Goal: Answer question/provide support

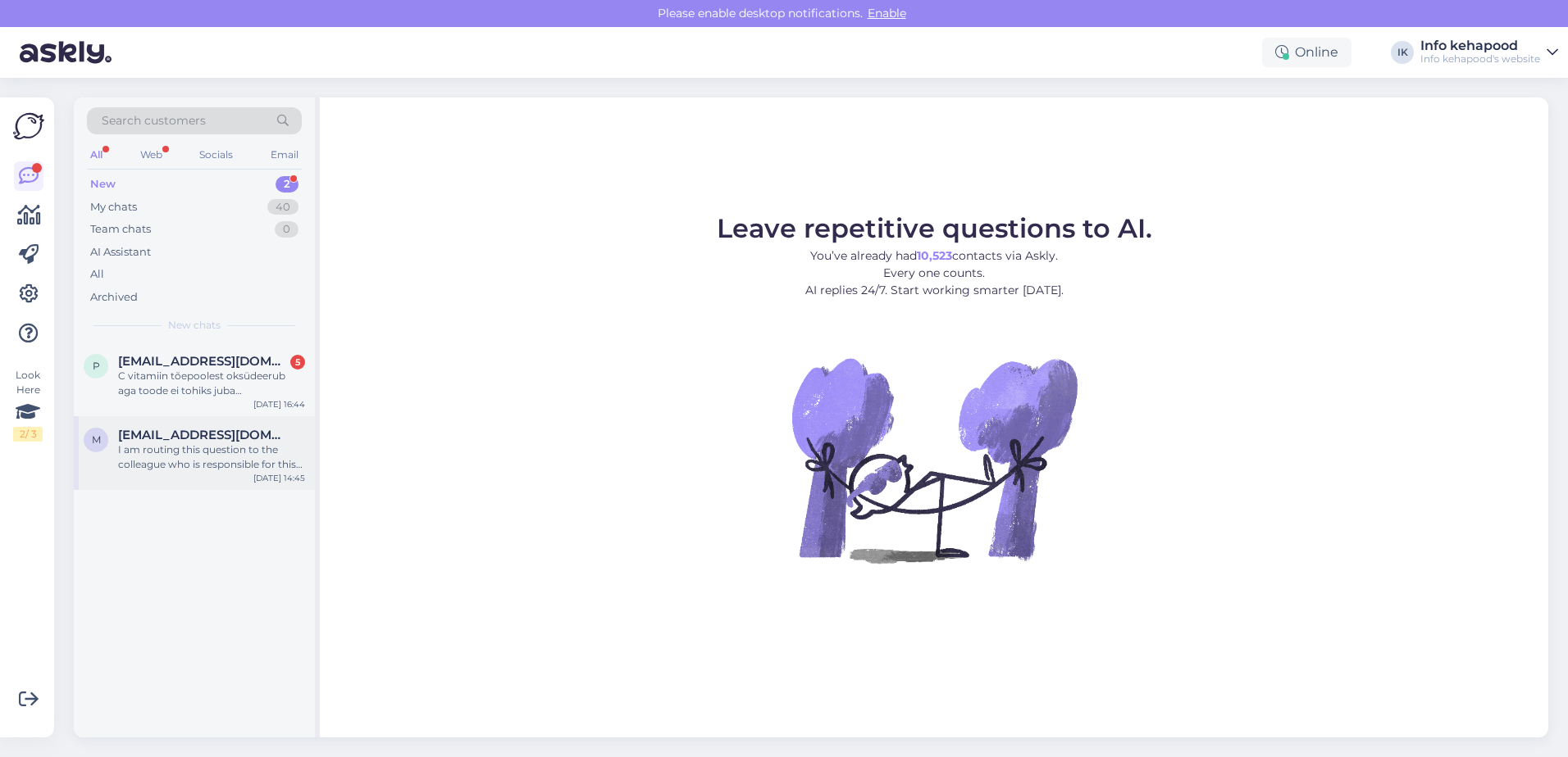
click at [214, 418] on div "m [EMAIL_ADDRESS][DOMAIN_NAME] I am routing this question to the colleague who …" at bounding box center [195, 453] width 241 height 74
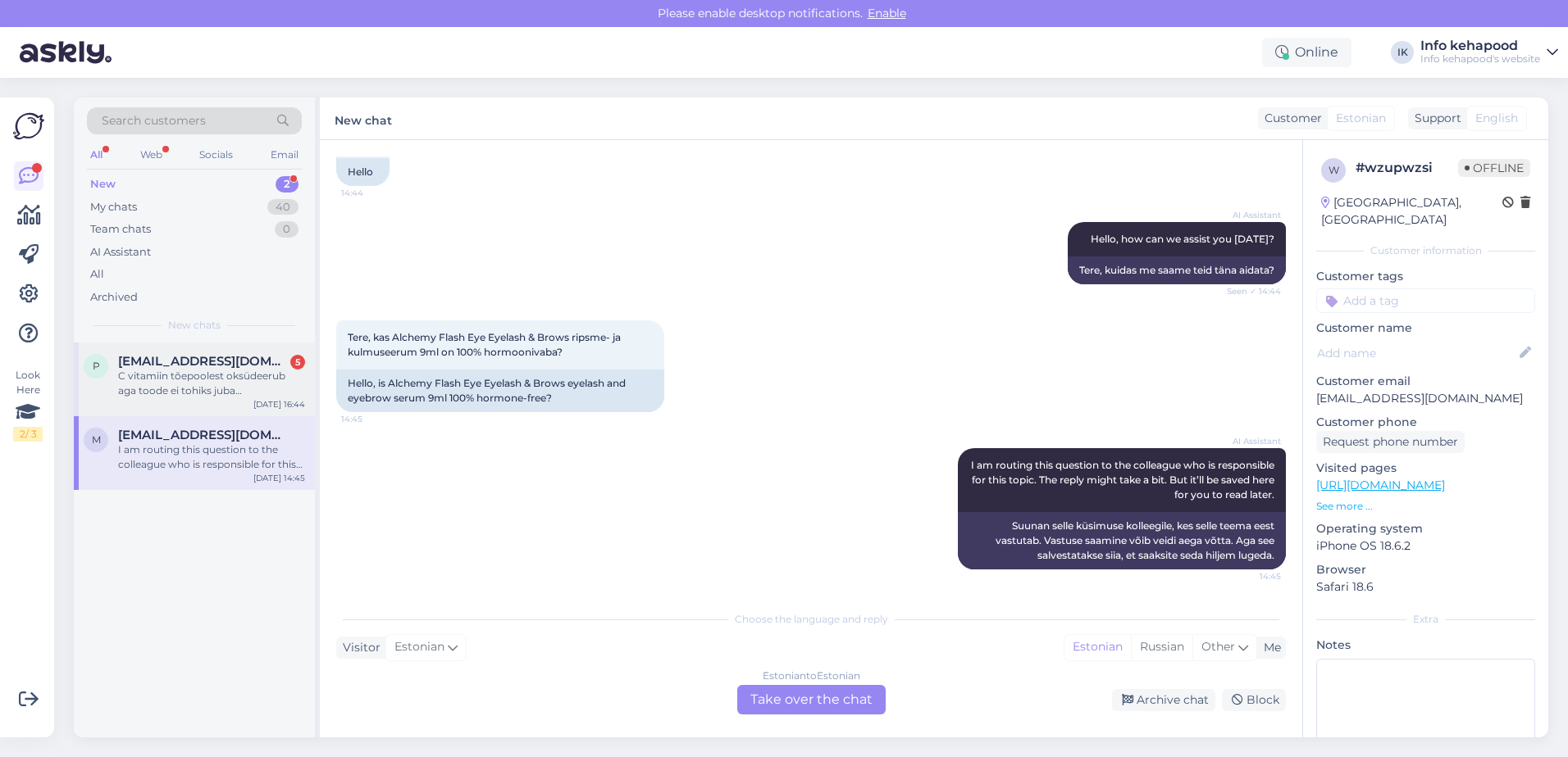
click at [206, 378] on div "C vitamiin tõepoolest oksüdeerub aga toode ei tohiks juba oksüdeerununa tulla. …" at bounding box center [211, 383] width 187 height 29
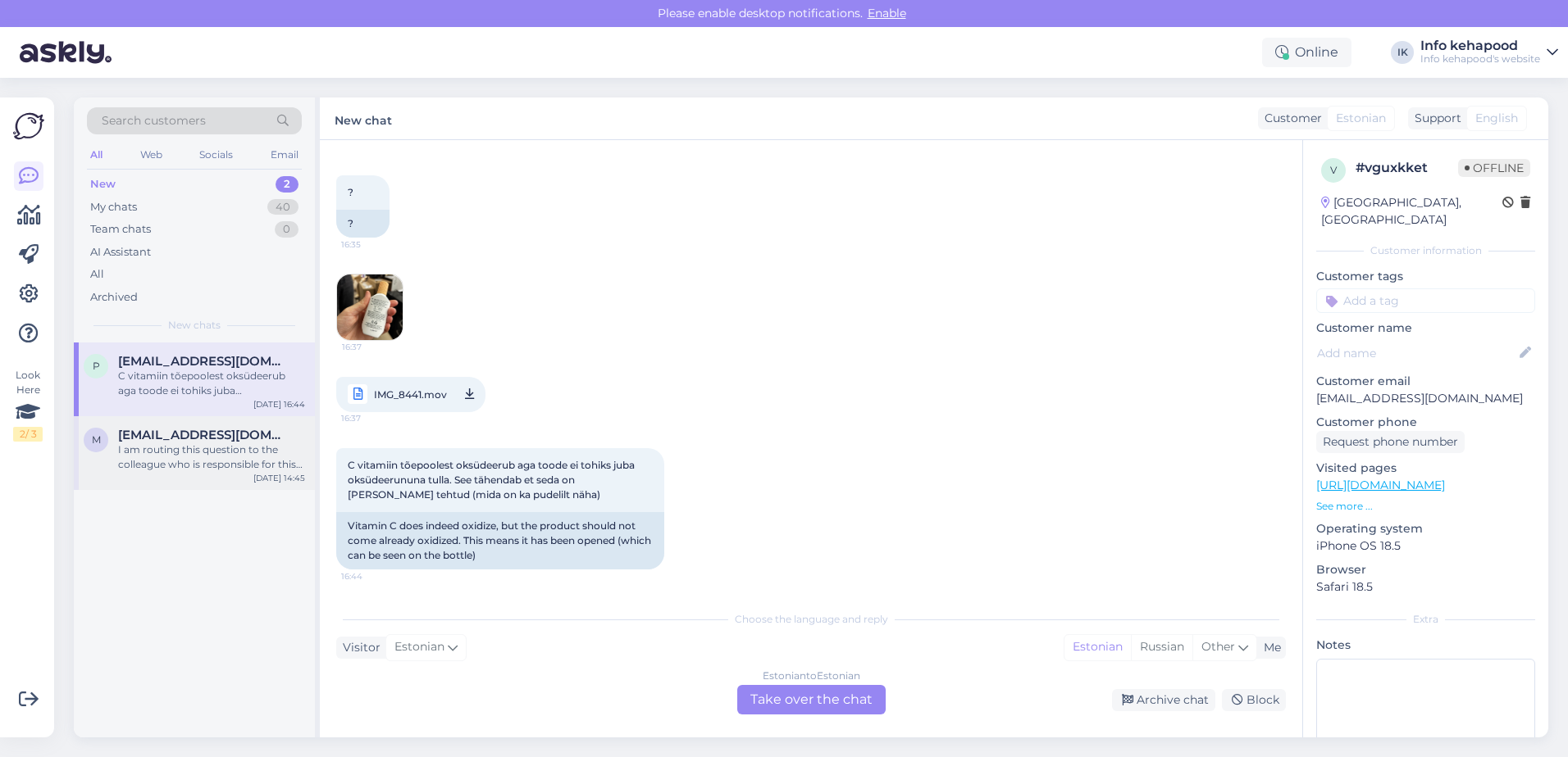
click at [195, 462] on div "I am routing this question to the colleague who is responsible for this topic. …" at bounding box center [211, 457] width 187 height 29
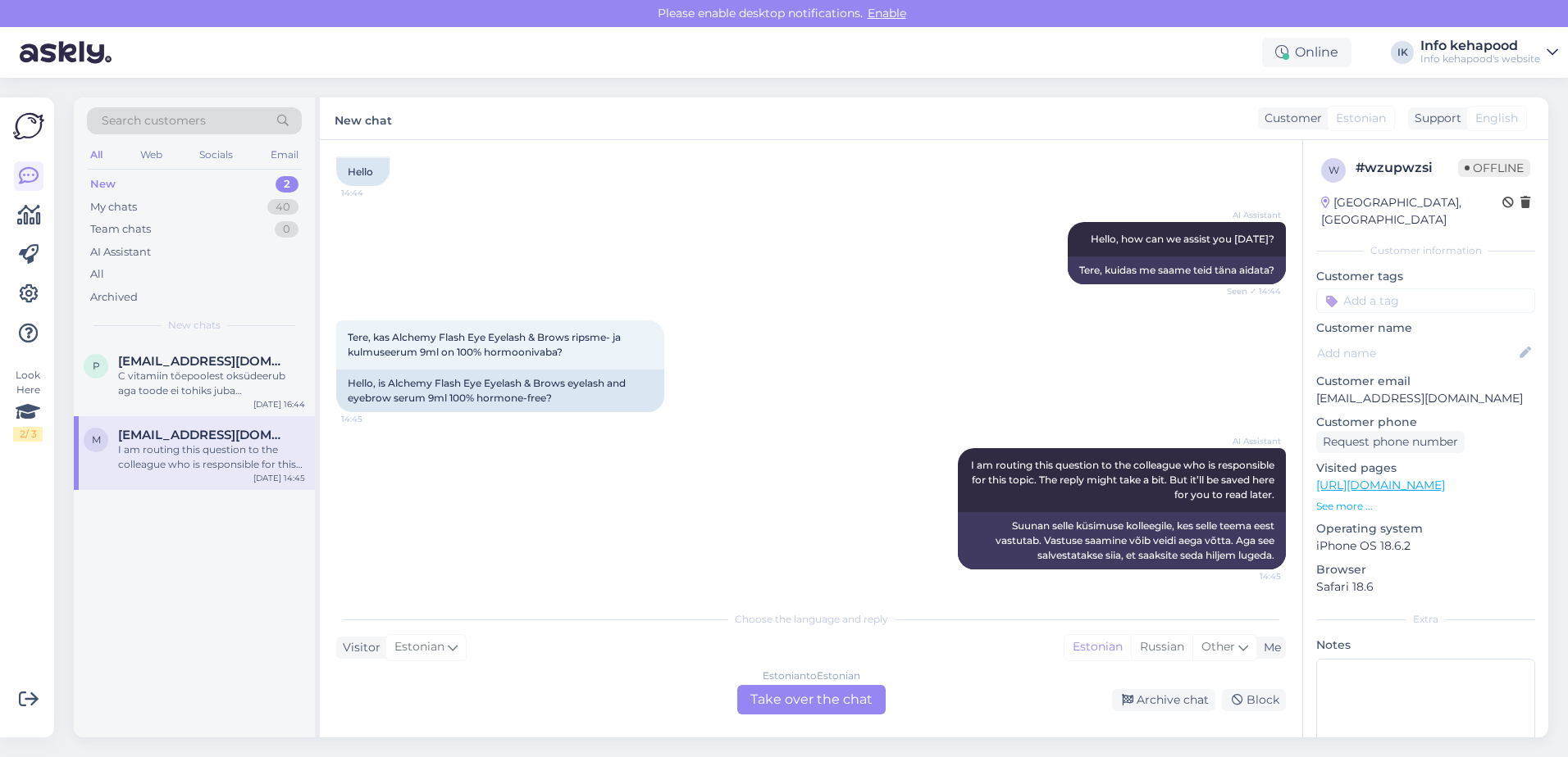
scroll to position [0, 0]
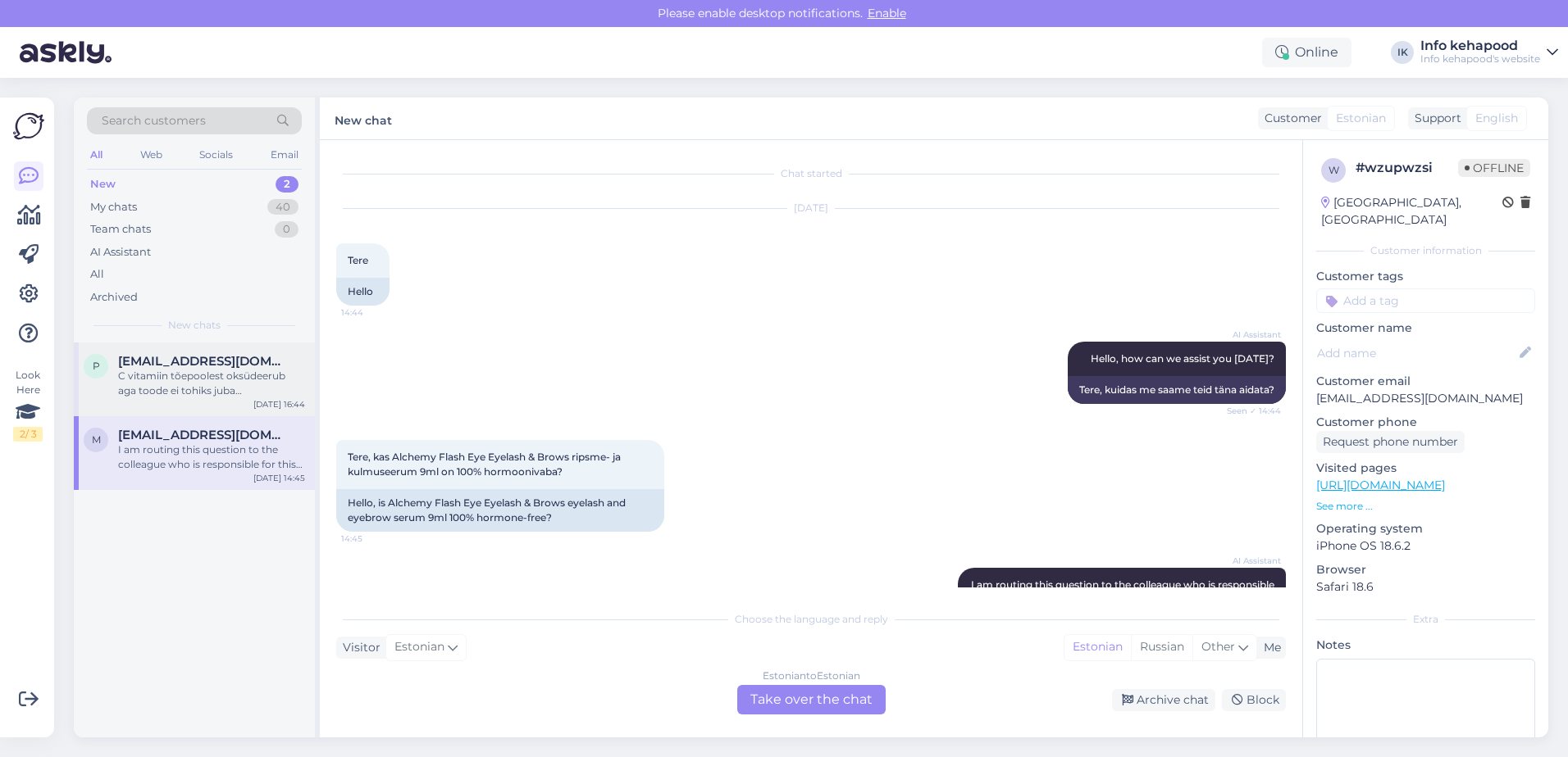
click at [196, 405] on div "p [EMAIL_ADDRESS][DOMAIN_NAME] C vitamiin tõepoolest oksüdeerub aga toode ei to…" at bounding box center [195, 379] width 241 height 74
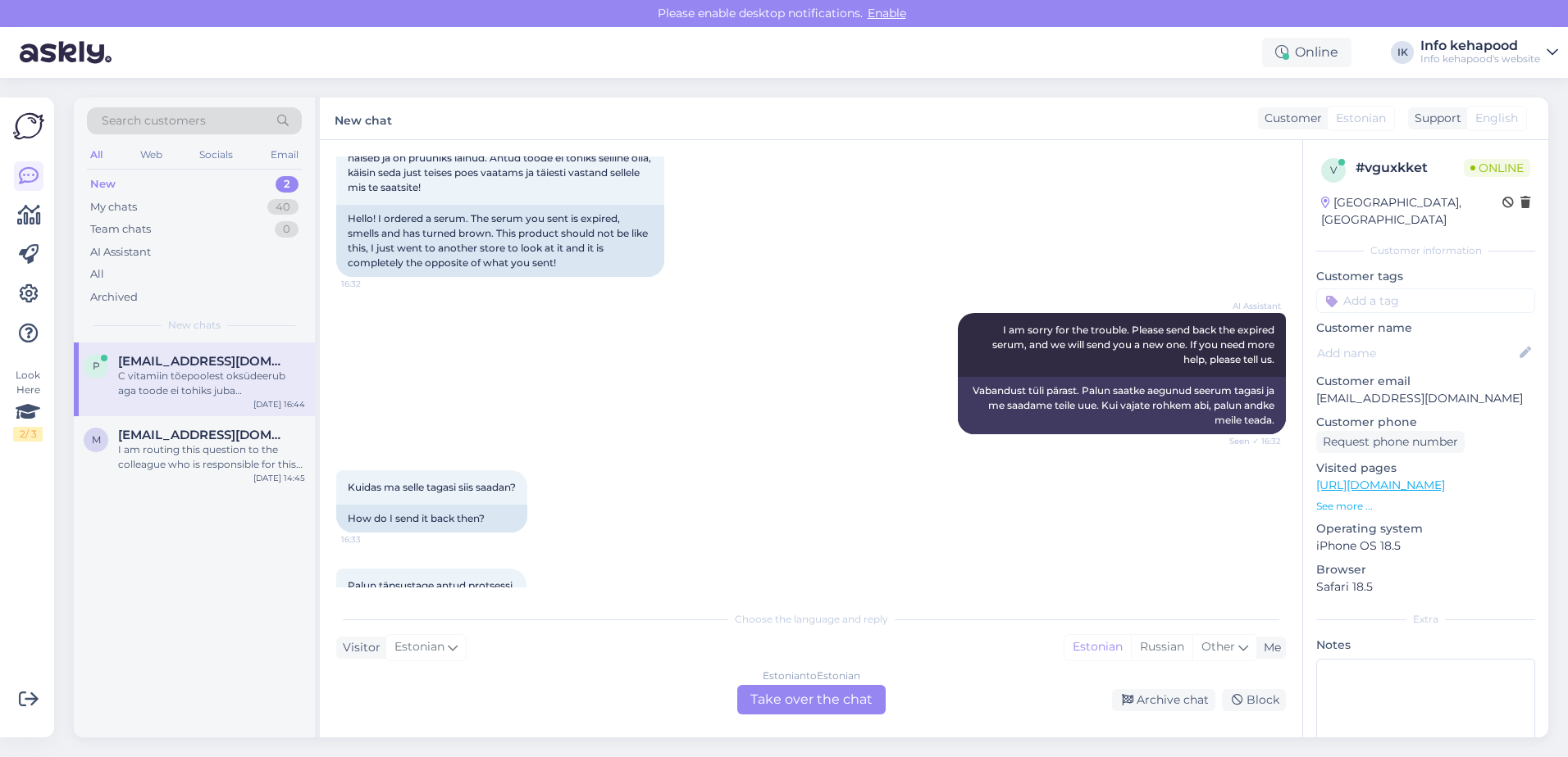
scroll to position [445, 0]
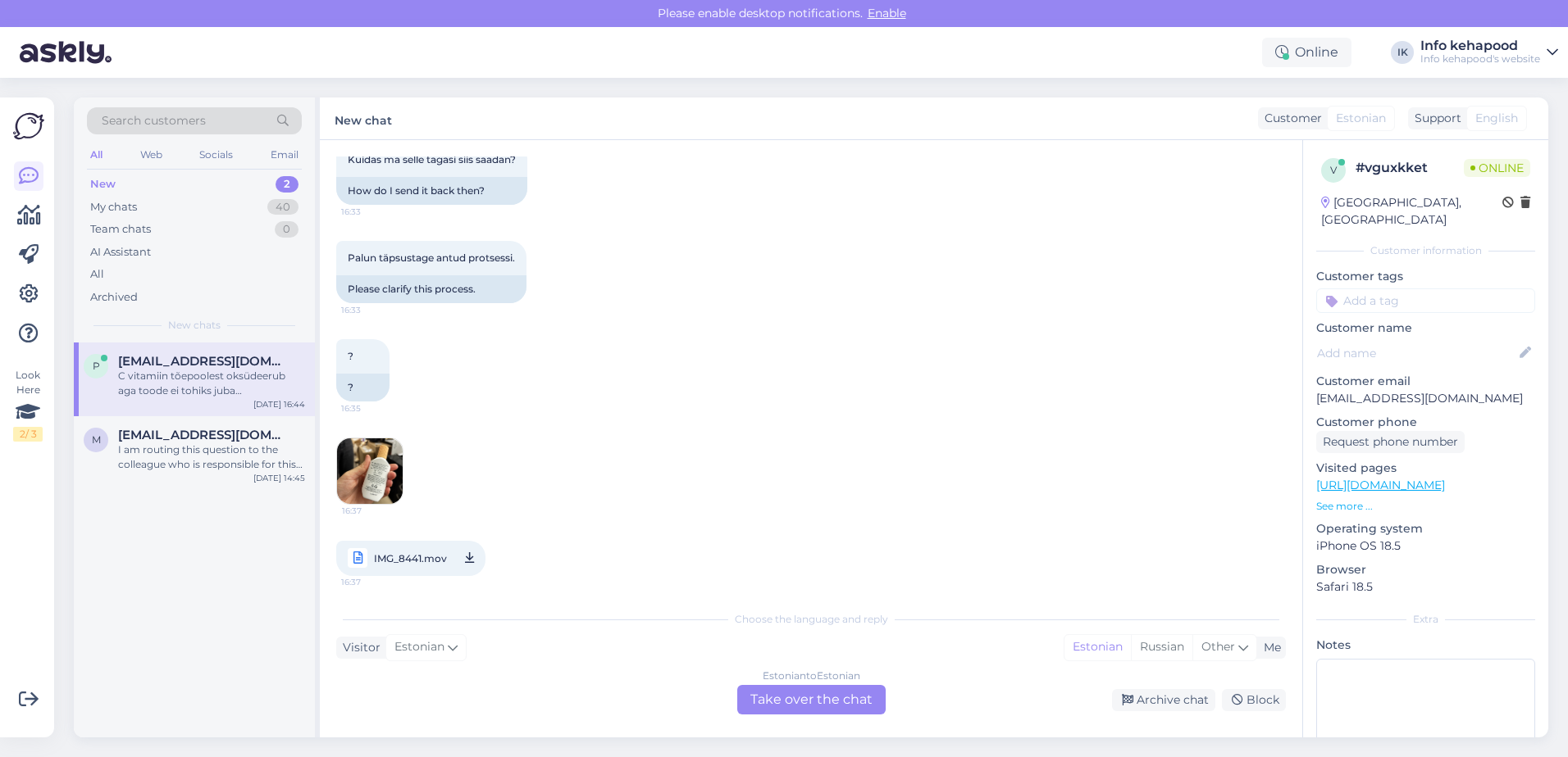
click at [363, 472] on img at bounding box center [370, 471] width 66 height 66
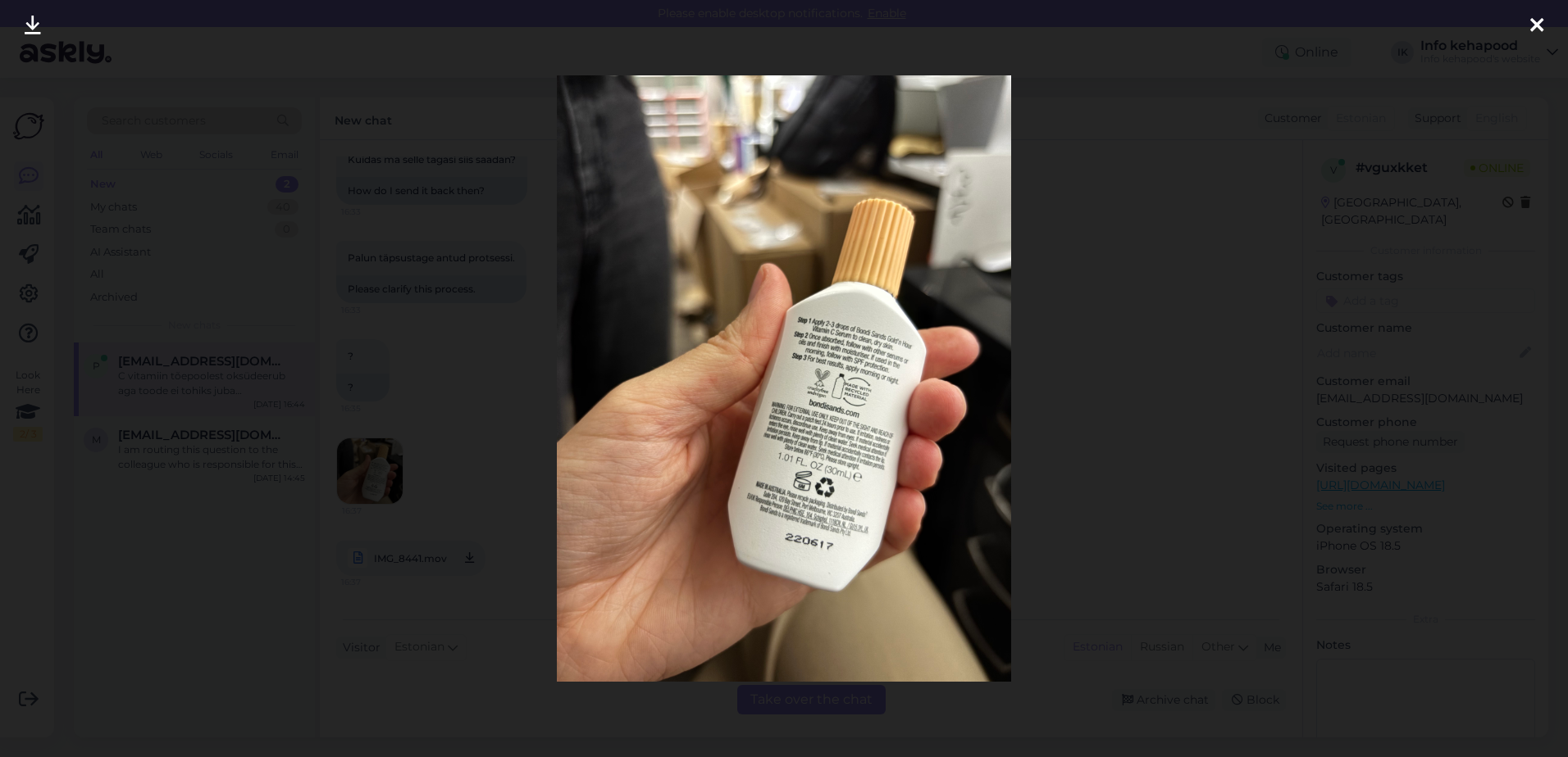
click at [1186, 304] on div at bounding box center [784, 378] width 1568 height 757
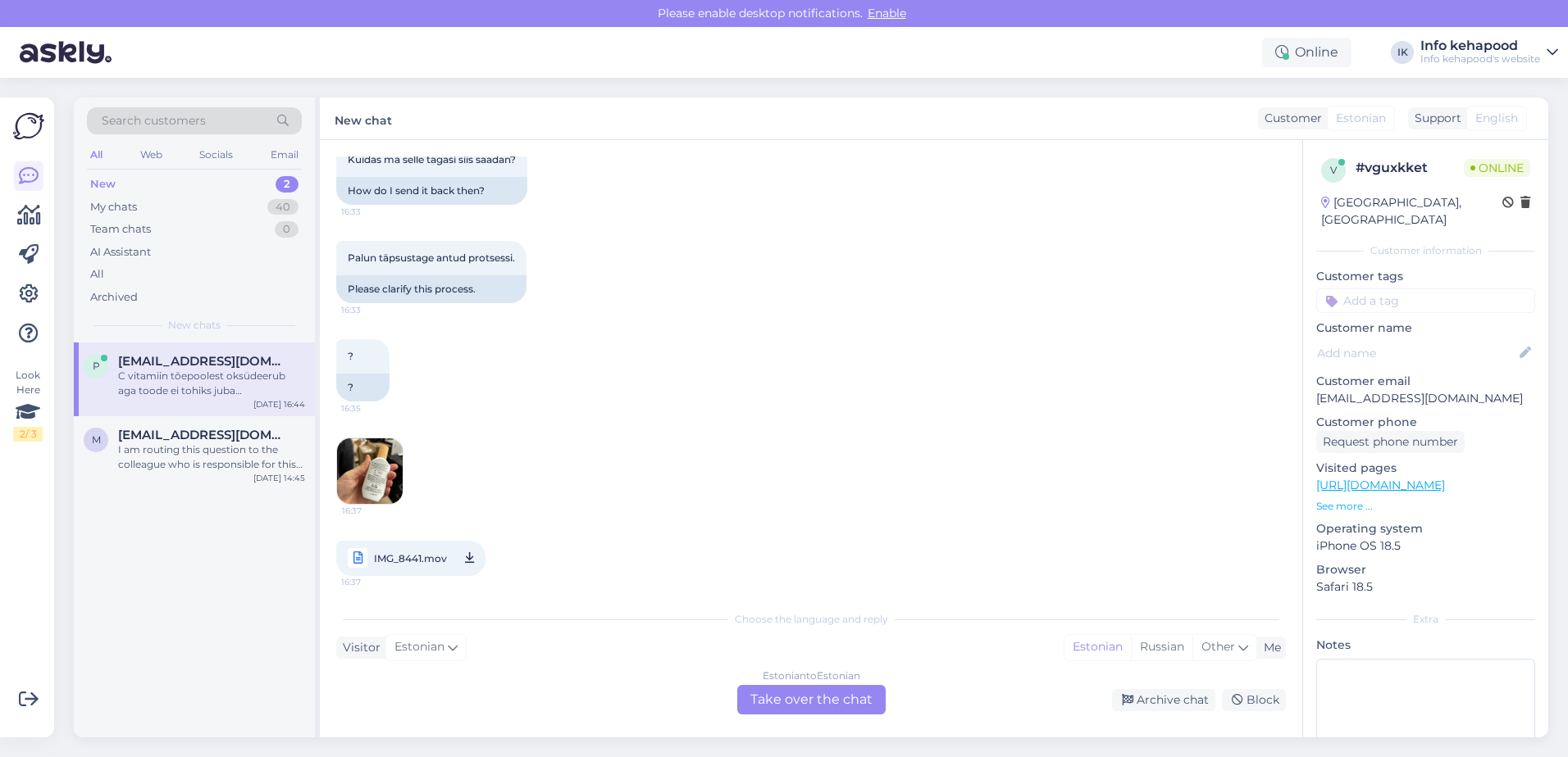
click at [389, 558] on span "IMG_8441.mov" at bounding box center [410, 558] width 73 height 21
click at [344, 477] on img at bounding box center [370, 471] width 66 height 66
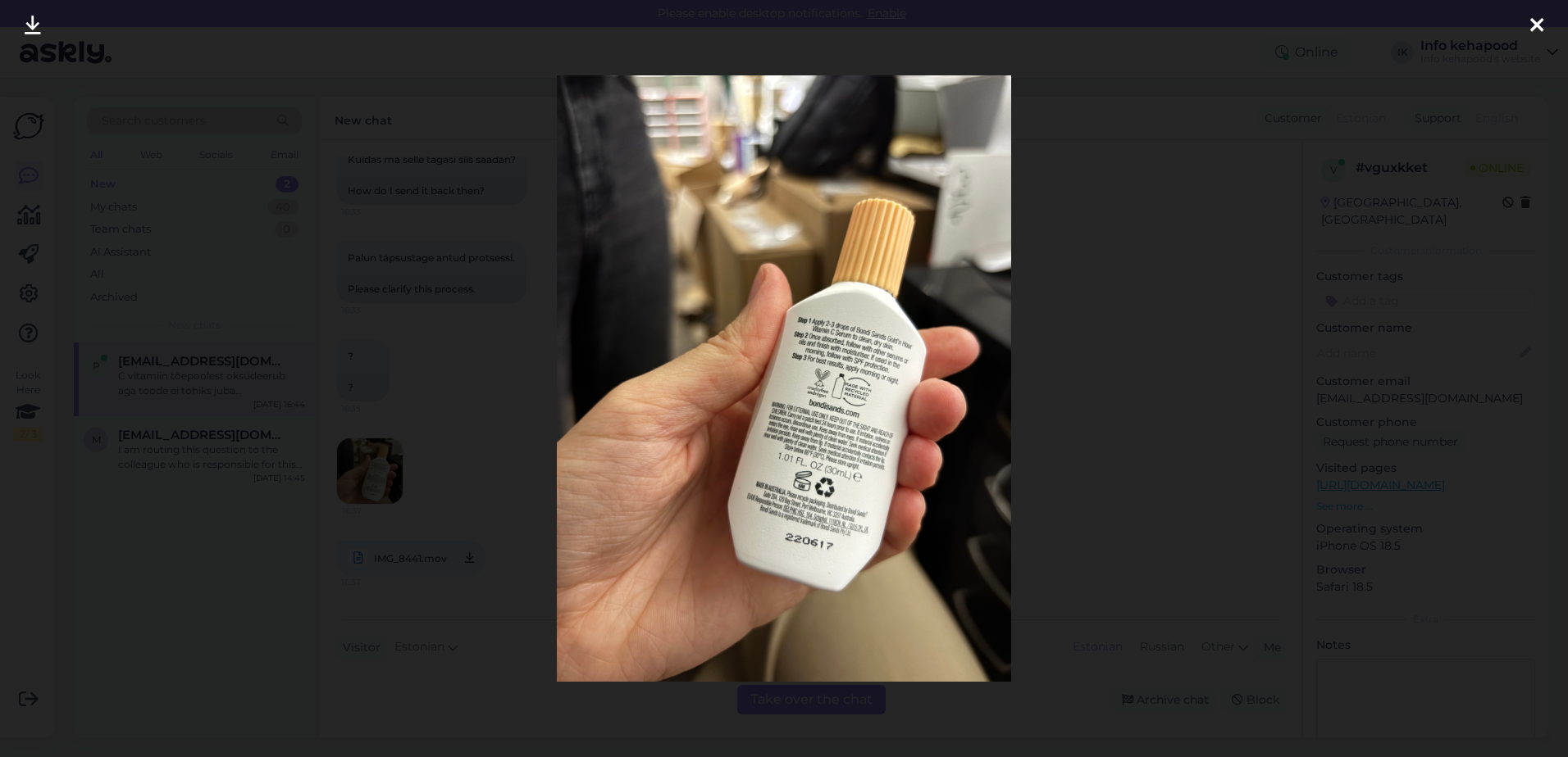
click at [1124, 482] on div at bounding box center [784, 378] width 1568 height 757
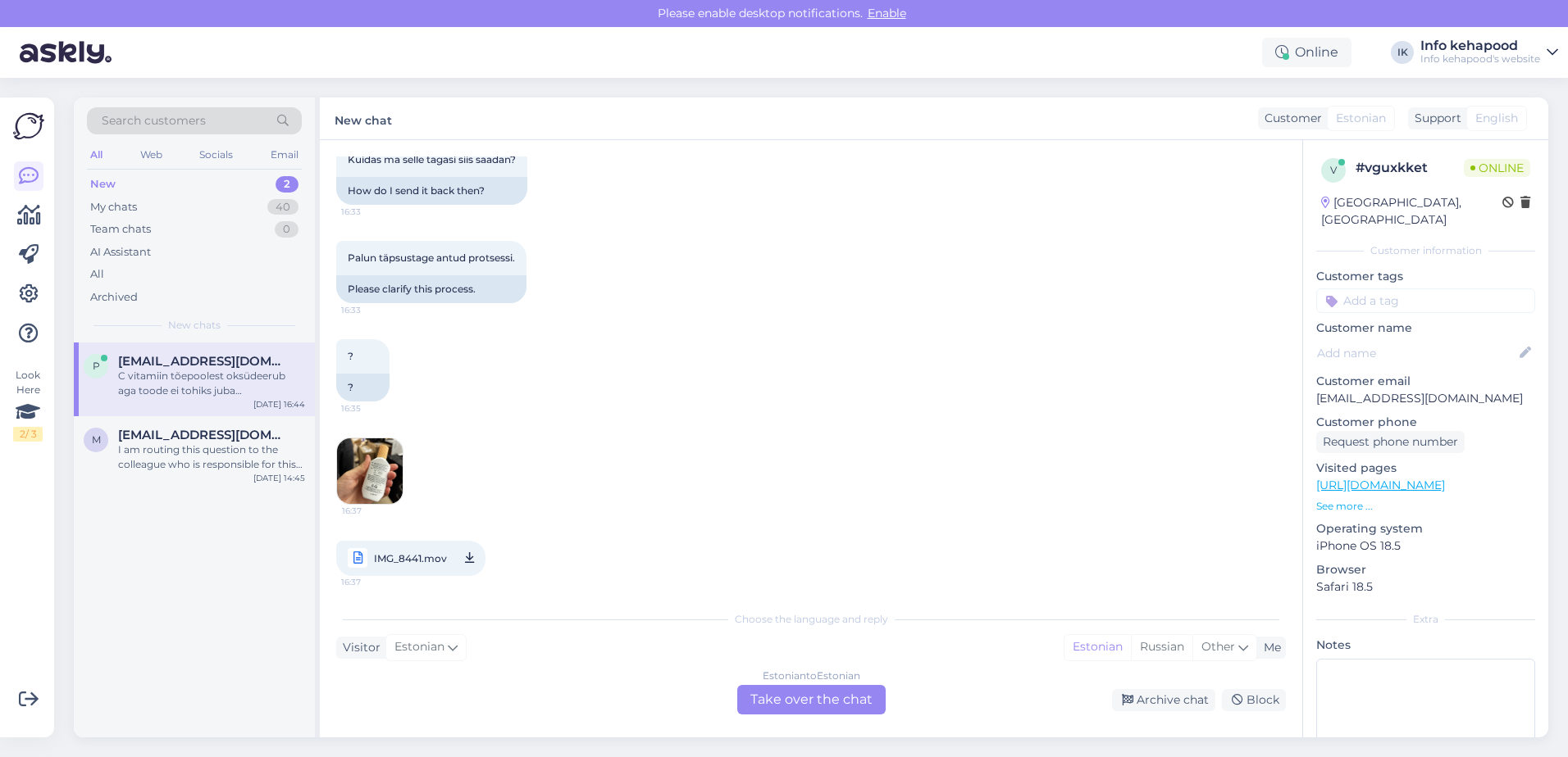
click at [446, 558] on link "IMG_8441.mov 16:37" at bounding box center [410, 558] width 149 height 35
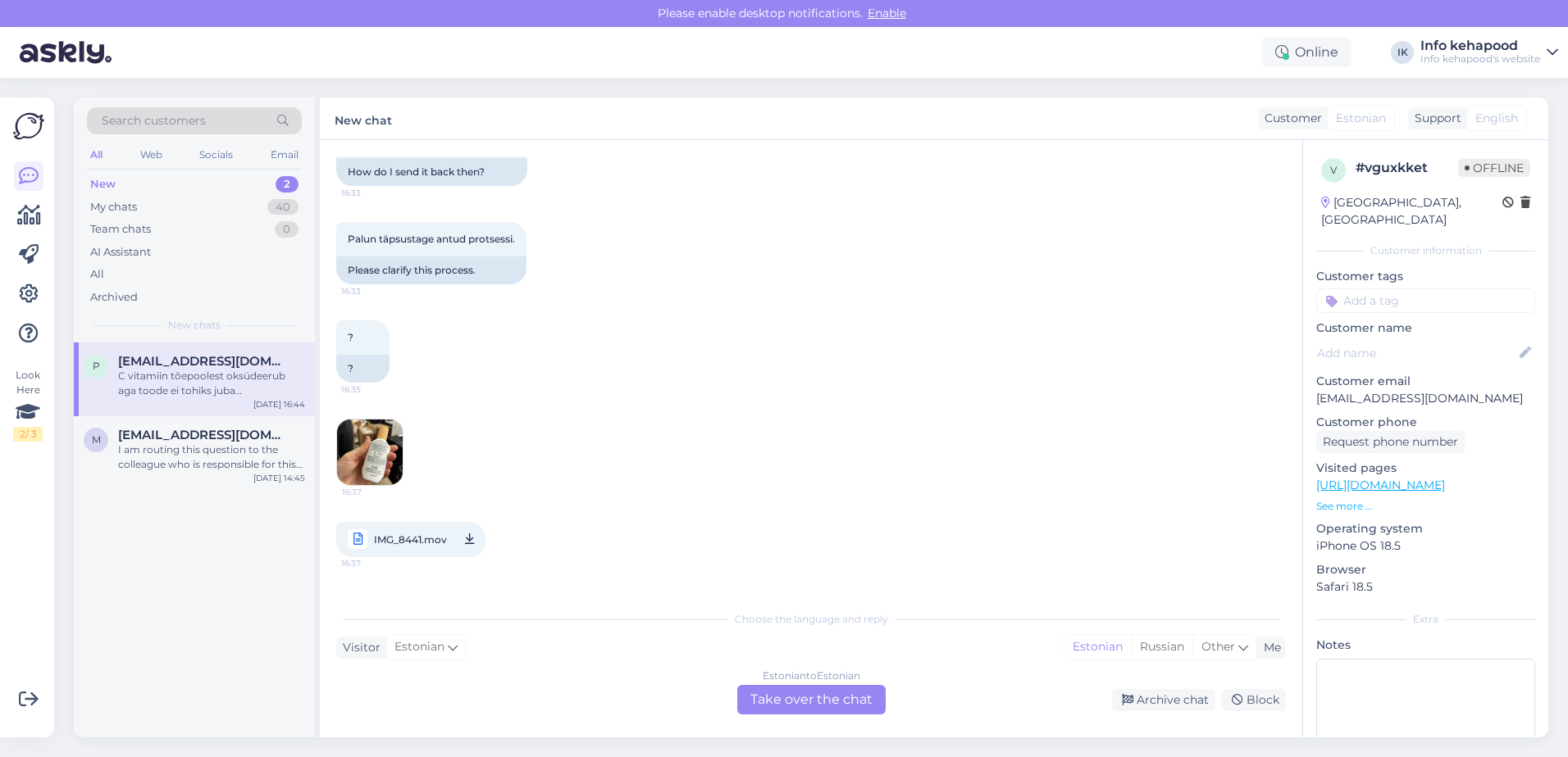
scroll to position [574, 0]
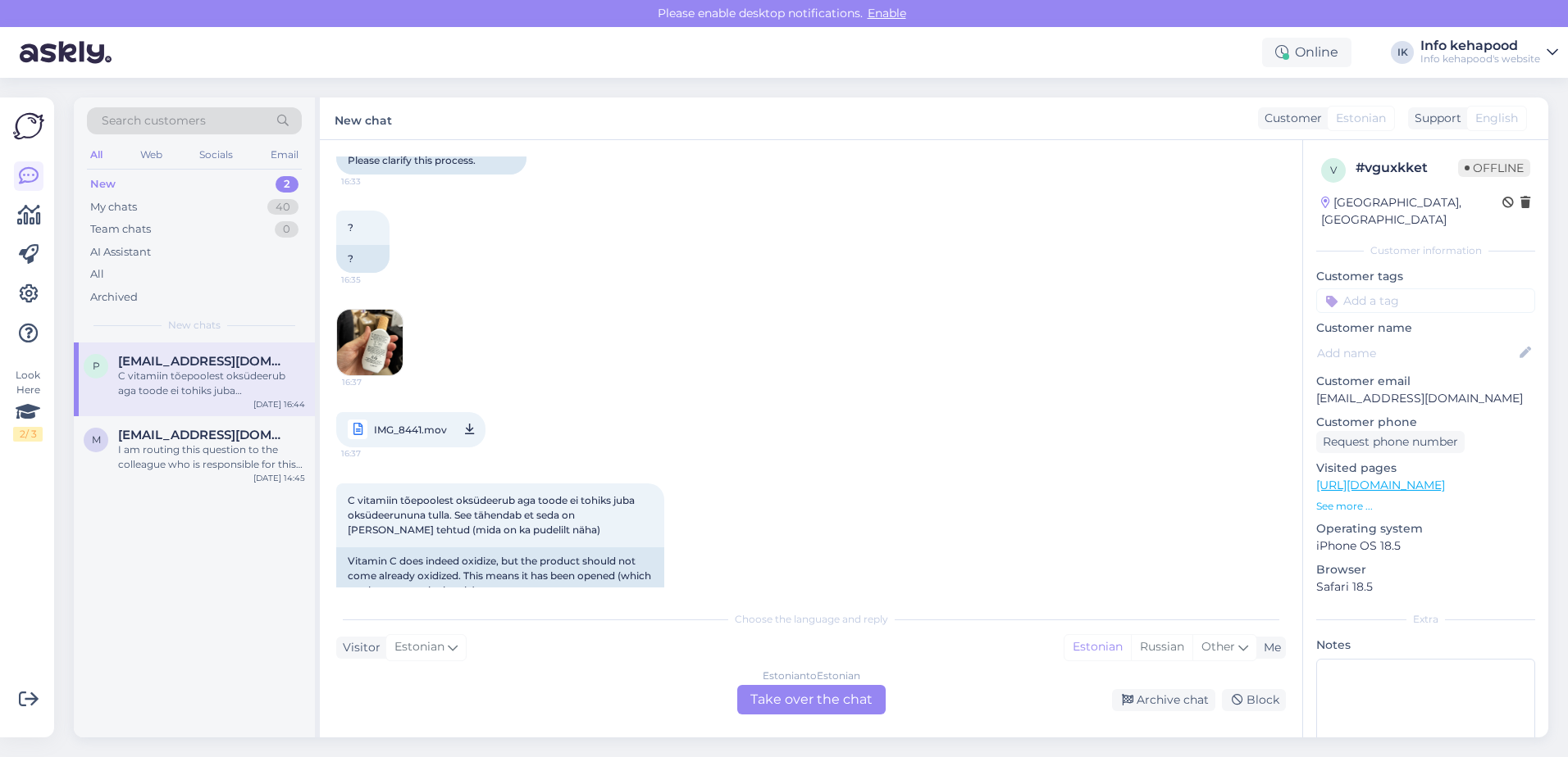
click at [791, 681] on div "Estonian to Estonian" at bounding box center [811, 676] width 97 height 15
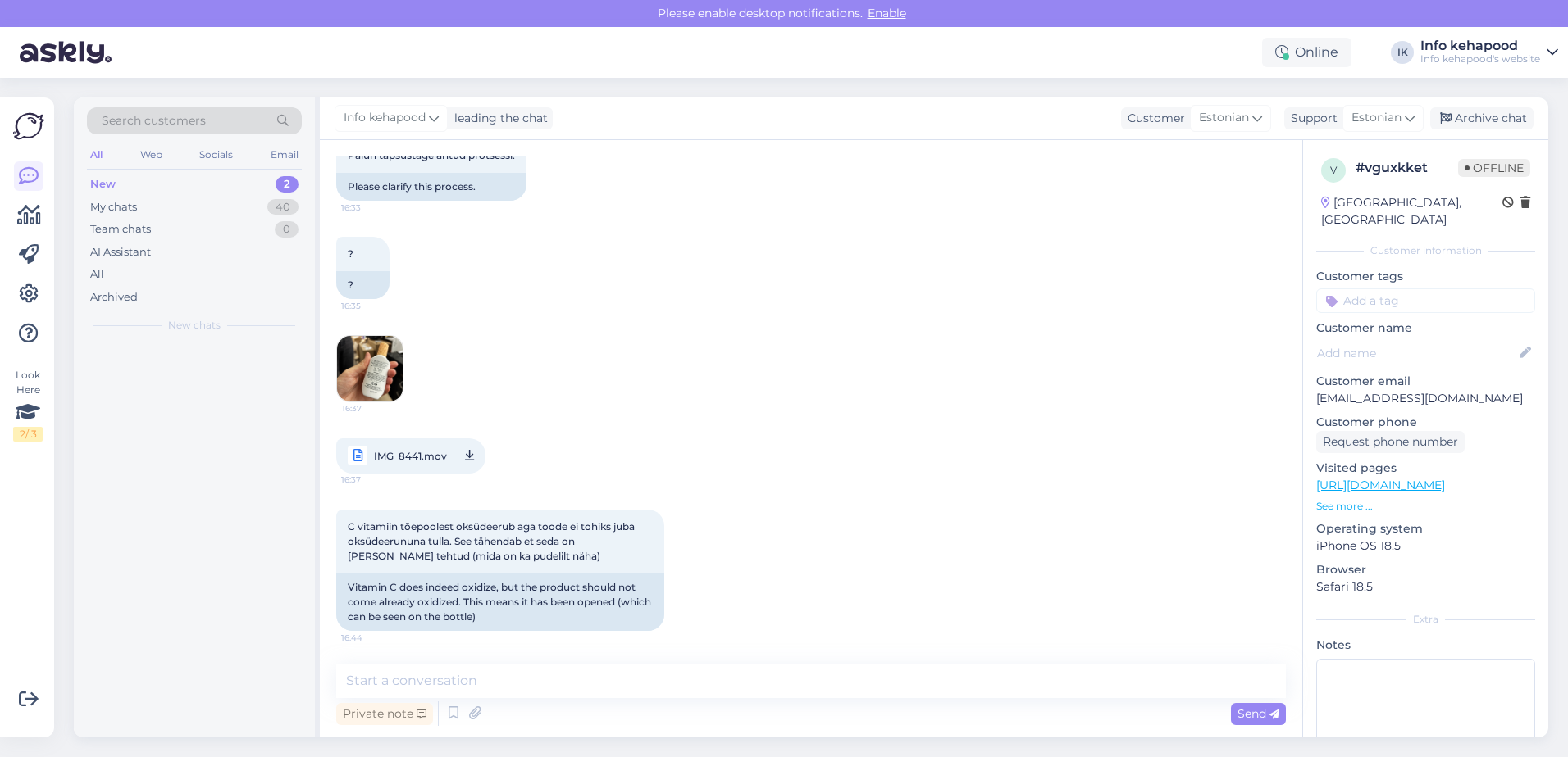
scroll to position [547, 0]
click at [802, 695] on textarea at bounding box center [811, 680] width 950 height 34
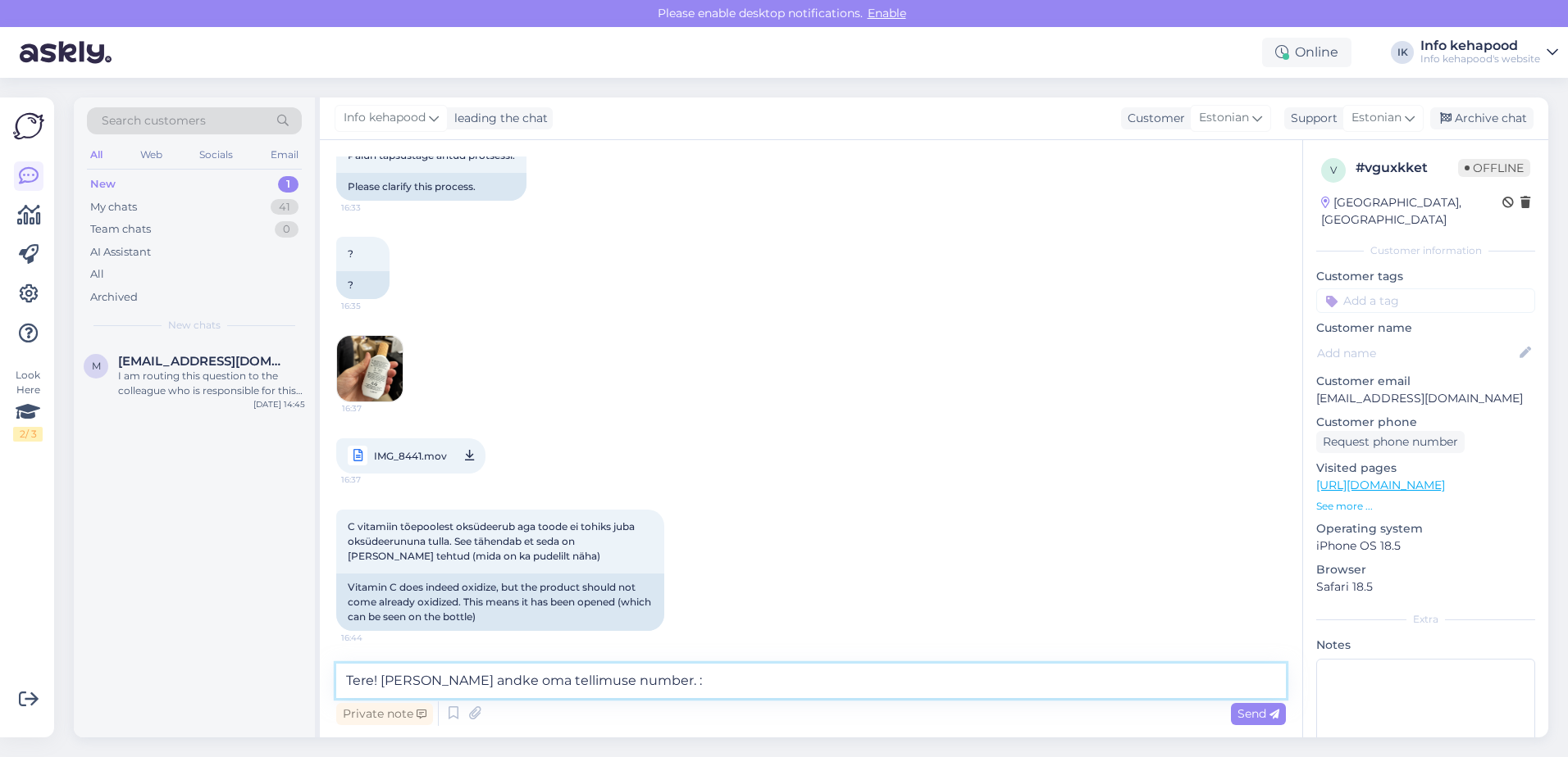
type textarea "Tere! [PERSON_NAME] andke oma tellimuse number."
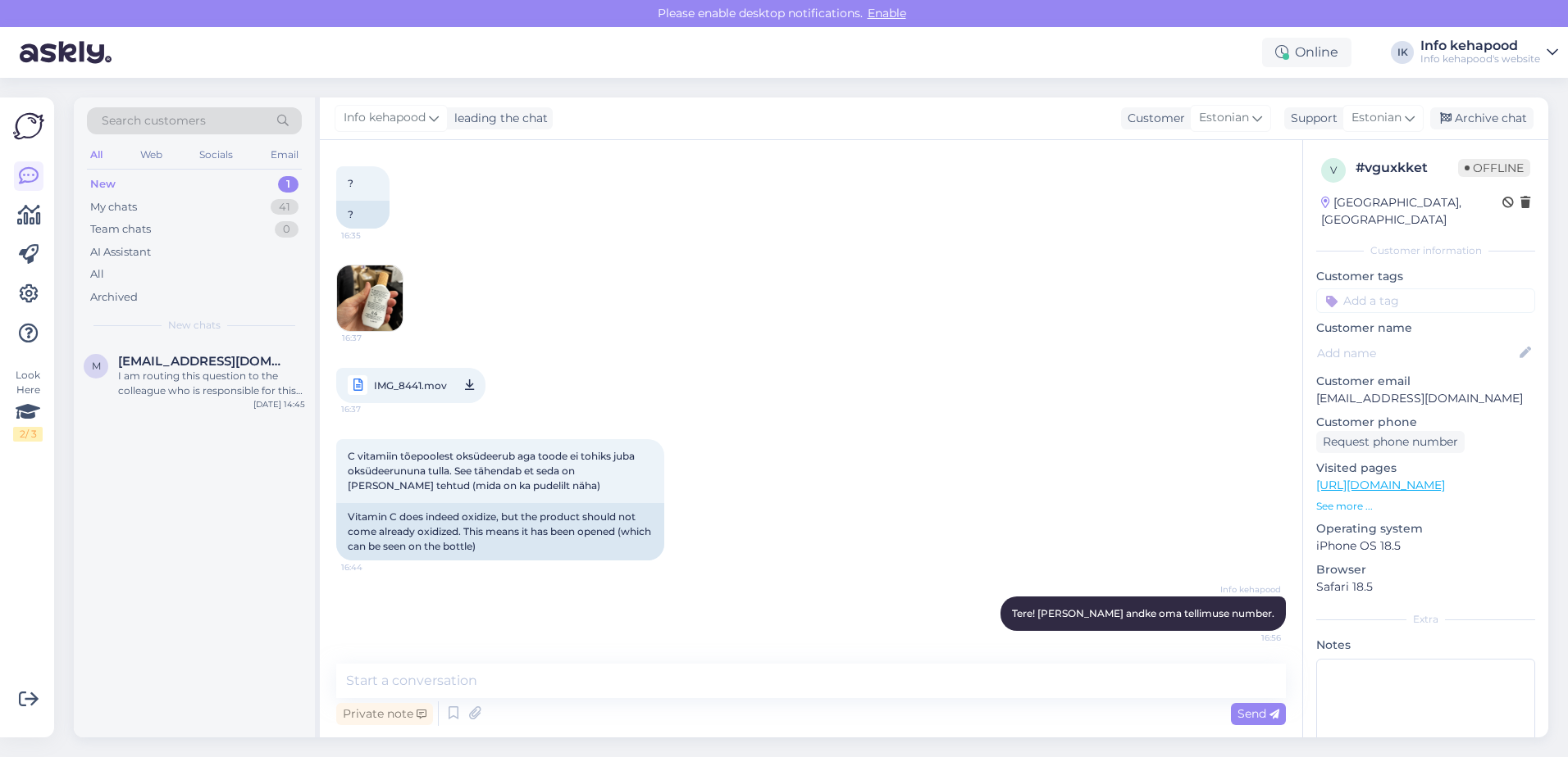
click at [158, 186] on div "New 1" at bounding box center [194, 185] width 215 height 23
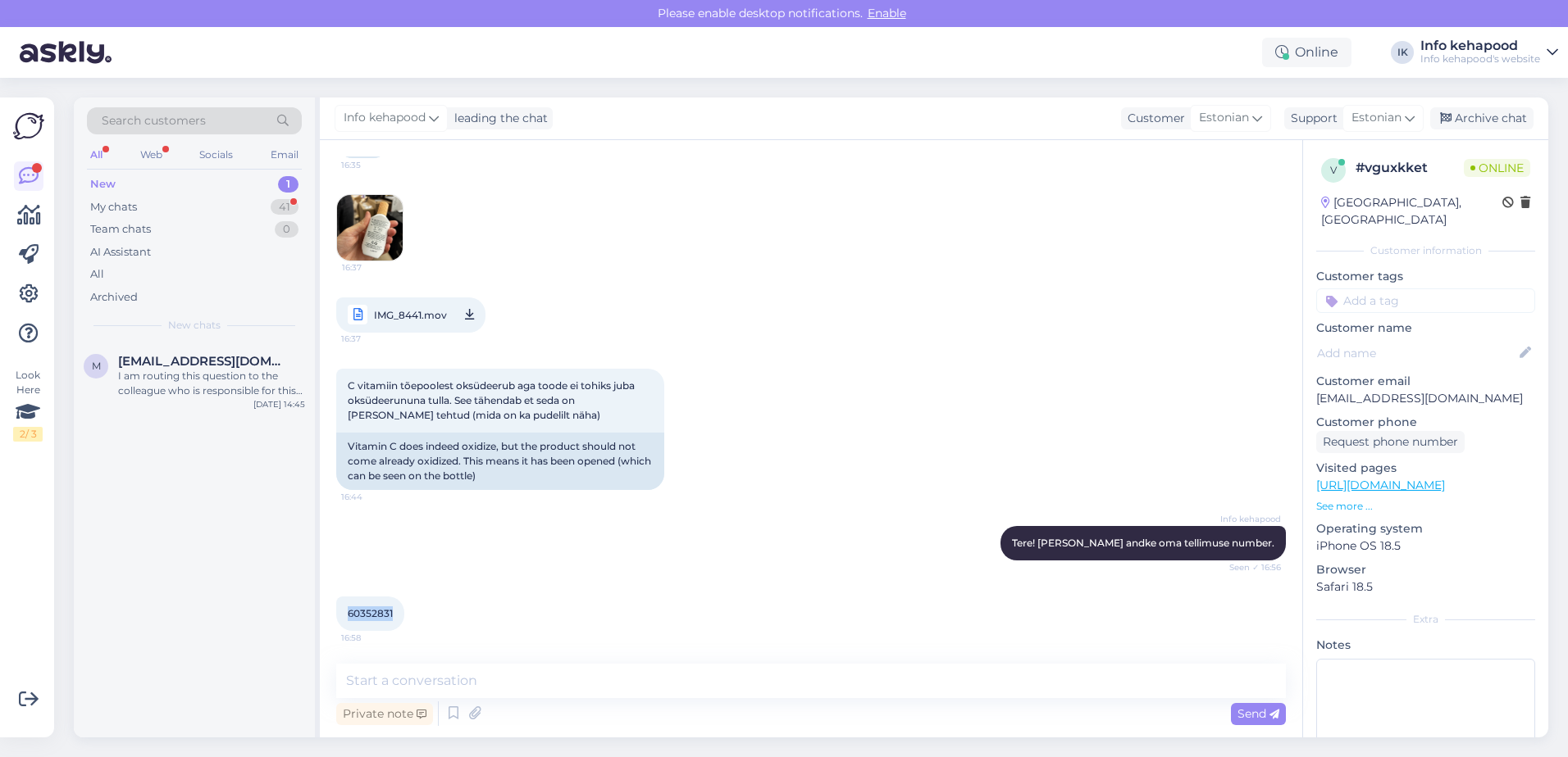
drag, startPoint x: 345, startPoint y: 614, endPoint x: 398, endPoint y: 608, distance: 53.3
click at [398, 608] on div "60352831 16:58" at bounding box center [370, 613] width 68 height 34
copy span "60352831"
